Goal: Task Accomplishment & Management: Use online tool/utility

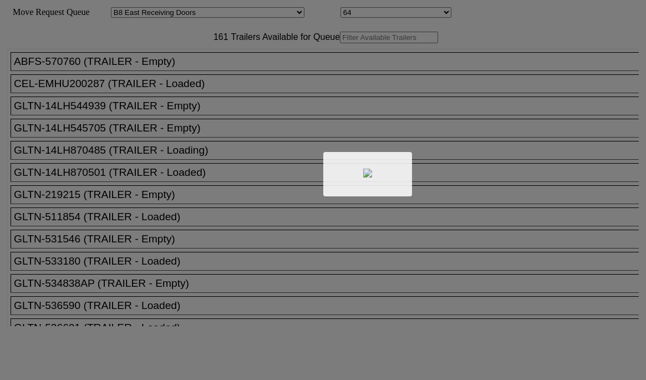
select select "536"
select select "8232"
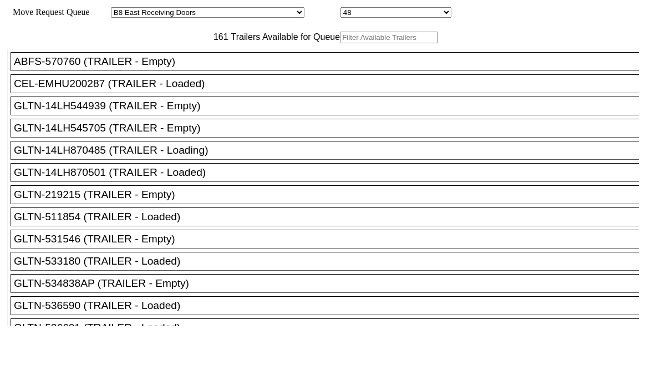
click at [340, 43] on input "text" at bounding box center [389, 38] width 98 height 12
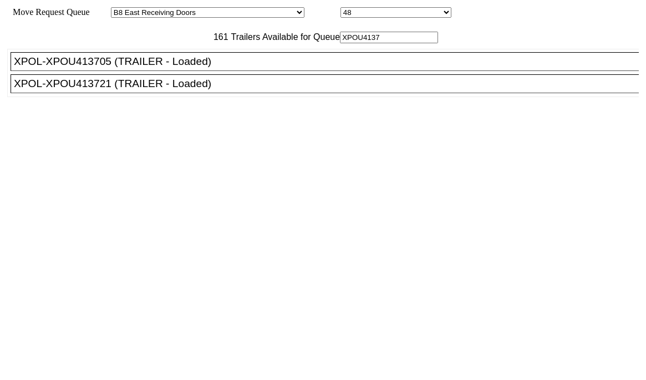
type input "XPOU4137"
click at [231, 90] on div "XPOL-XPOU413721 (TRAILER - Loaded)" at bounding box center [330, 84] width 632 height 12
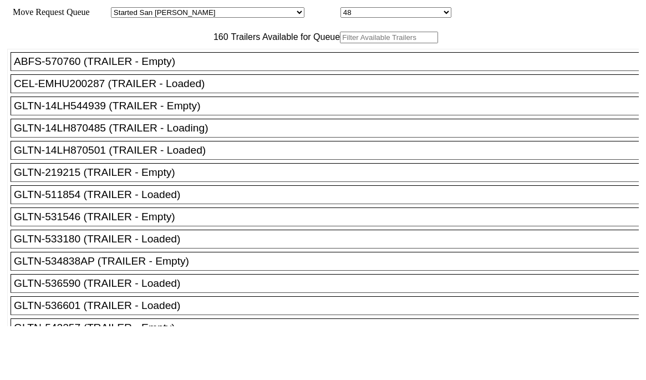
click at [340, 43] on input "text" at bounding box center [389, 38] width 98 height 12
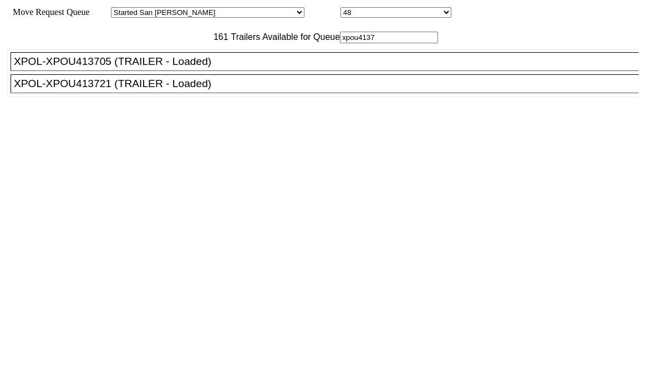
type input "xpou4137"
drag, startPoint x: 85, startPoint y: 114, endPoint x: 271, endPoint y: 191, distance: 200.9
click at [85, 90] on div "XPOL-XPOU413721 (TRAILER - Loaded)" at bounding box center [330, 84] width 632 height 12
